Goal: Complete application form: Complete application form

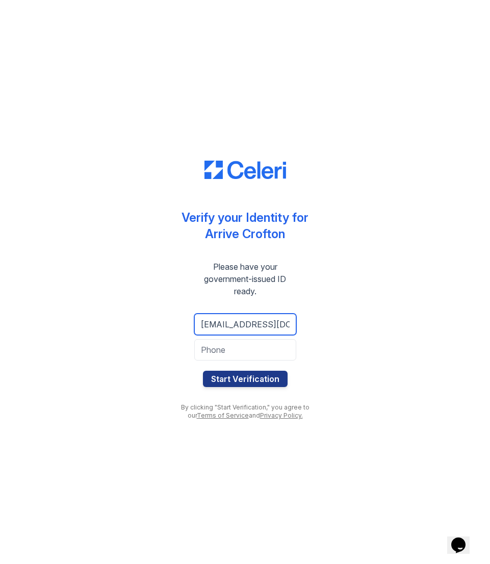
type input "[EMAIL_ADDRESS][DOMAIN_NAME]"
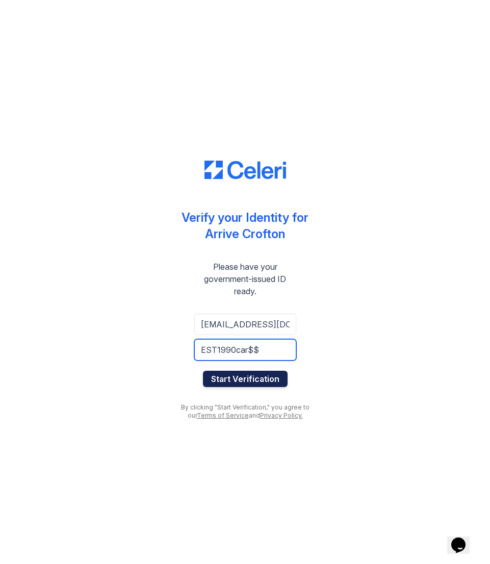
type input "EST1990car$$"
click at [245, 385] on button "Start Verification" at bounding box center [245, 379] width 85 height 16
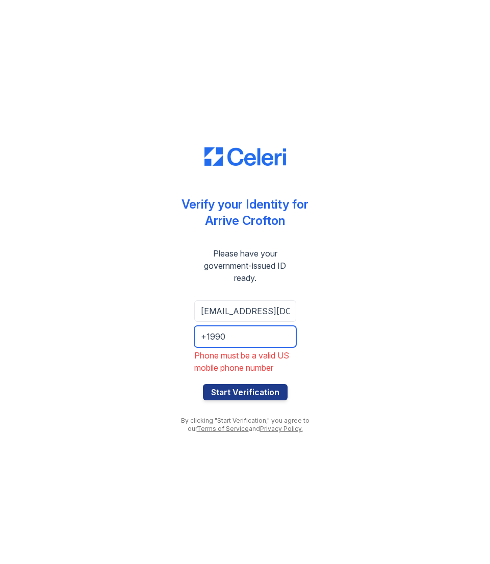
drag, startPoint x: 149, startPoint y: 329, endPoint x: 139, endPoint y: 330, distance: 10.7
click at [139, 330] on div "Verify your Identity for Arrive Crofton Please have your government-issued ID r…" at bounding box center [244, 282] width 457 height 564
type input "E"
type input "0"
type input "9516917177"
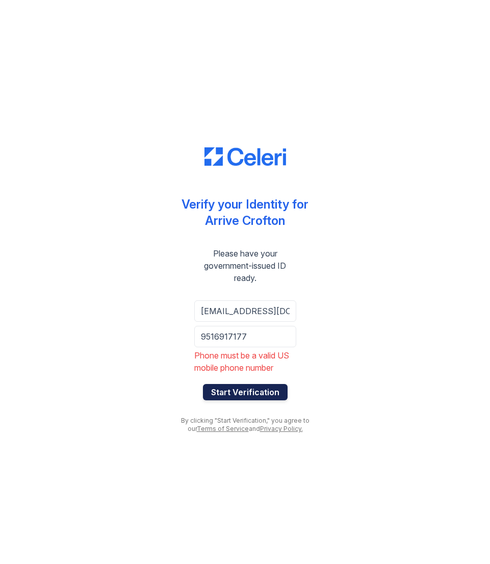
click at [245, 392] on button "Start Verification" at bounding box center [245, 392] width 85 height 16
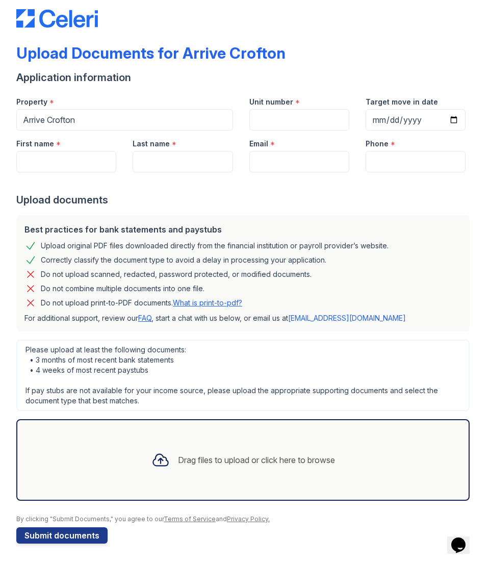
scroll to position [15, 0]
click at [285, 119] on input "Unit number" at bounding box center [299, 119] width 100 height 21
type input "181"
type input "Ferrari"
type input "Cardona"
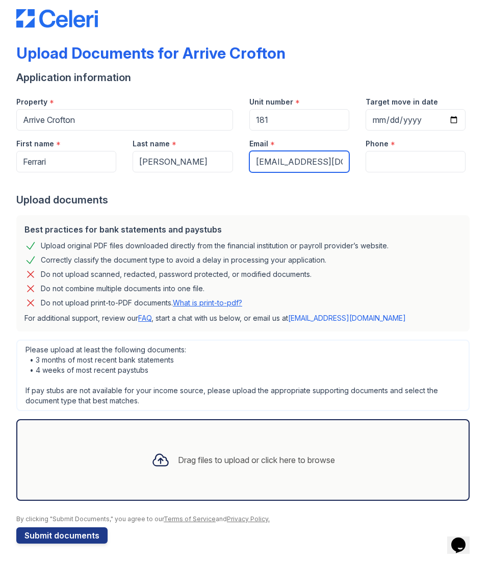
type input "ferraricardona@gmail.com"
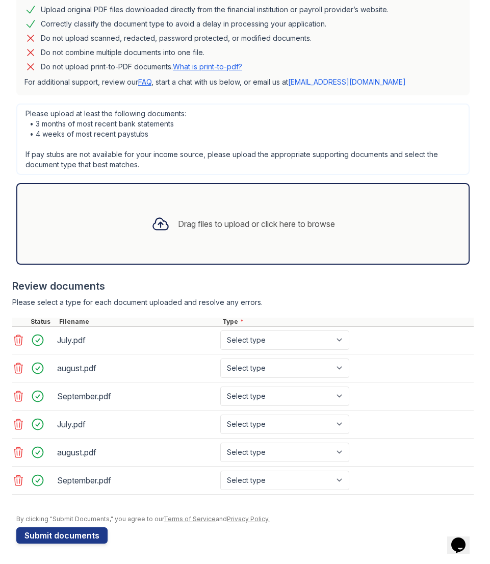
scroll to position [251, 0]
type input "9516917177"
click at [17, 428] on icon at bounding box center [18, 424] width 12 height 12
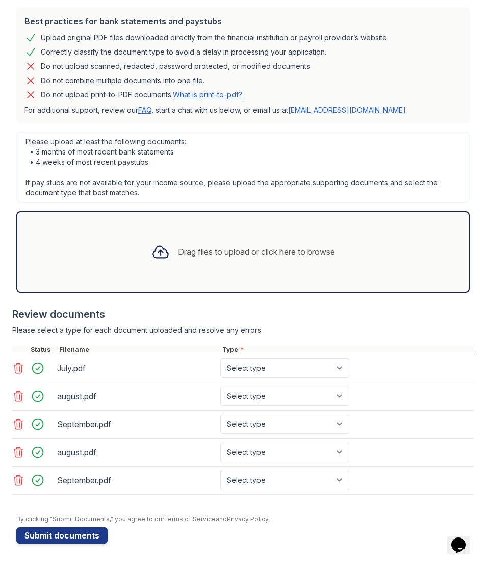
click at [15, 450] on icon at bounding box center [18, 452] width 12 height 12
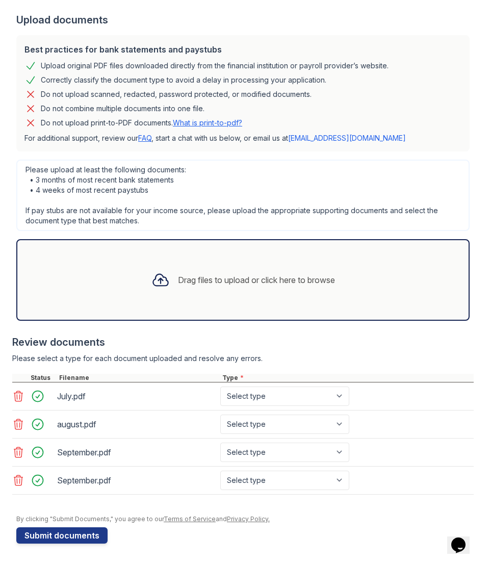
click at [19, 476] on icon at bounding box center [18, 480] width 12 height 12
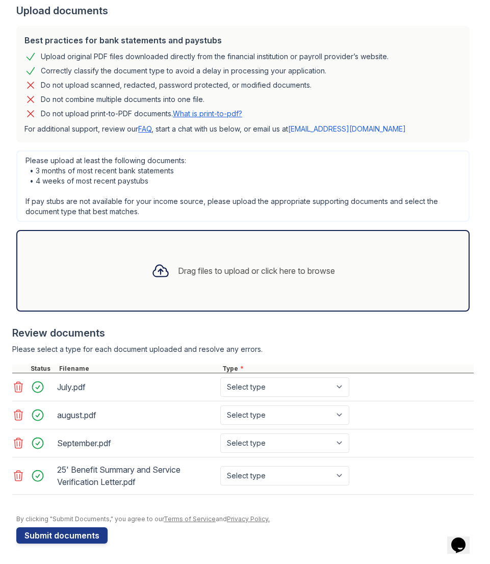
scroll to position [0, 0]
select select "bank_statement"
select select "benefit_award_letter"
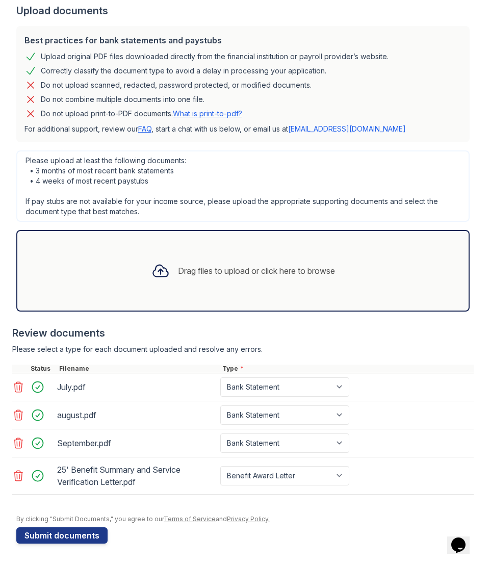
click at [150, 338] on div "Review documents" at bounding box center [242, 333] width 461 height 14
click at [66, 537] on button "Submit documents" at bounding box center [61, 535] width 91 height 16
